Goal: Check status: Check status

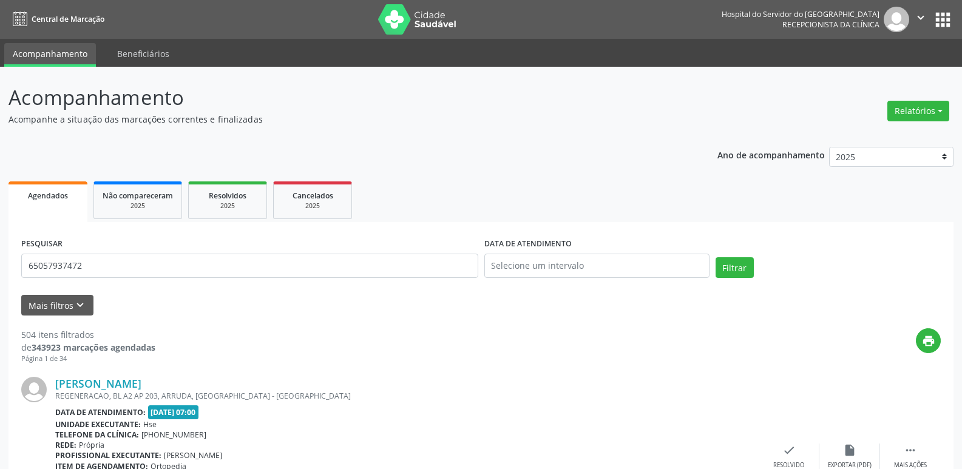
type input "65057937472"
click at [716, 257] on button "Filtrar" at bounding box center [735, 267] width 38 height 21
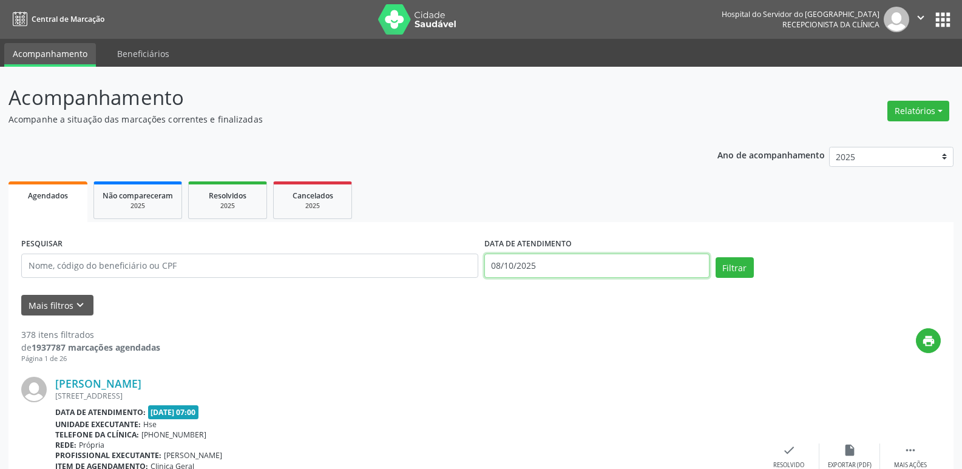
click at [523, 264] on input "08/10/2025" at bounding box center [596, 266] width 225 height 24
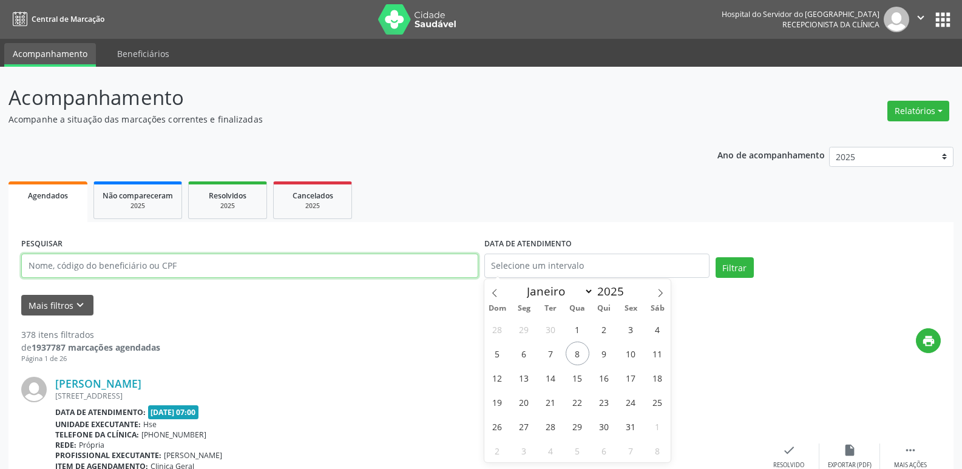
click at [257, 257] on input "text" at bounding box center [249, 266] width 457 height 24
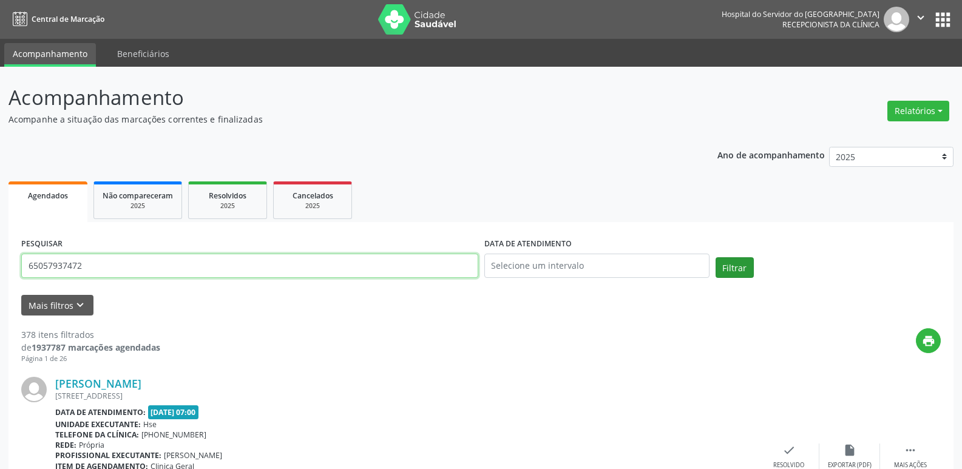
type input "65057937472"
click at [735, 271] on button "Filtrar" at bounding box center [735, 267] width 38 height 21
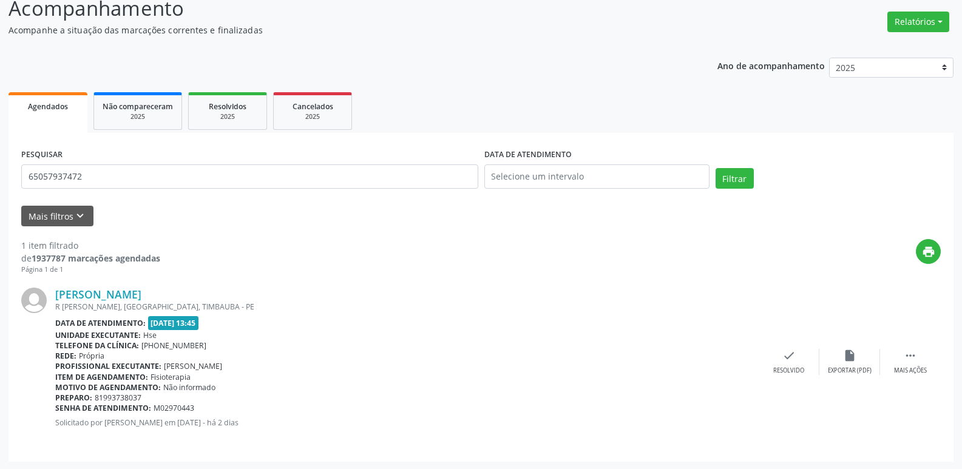
scroll to position [90, 0]
